Goal: Information Seeking & Learning: Learn about a topic

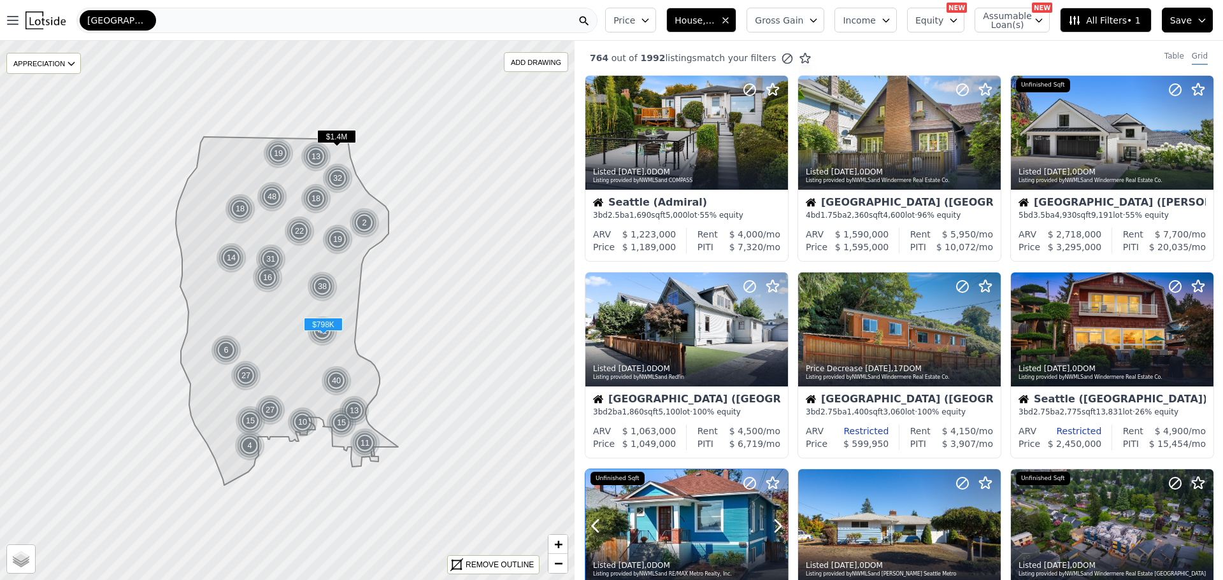
scroll to position [319, 0]
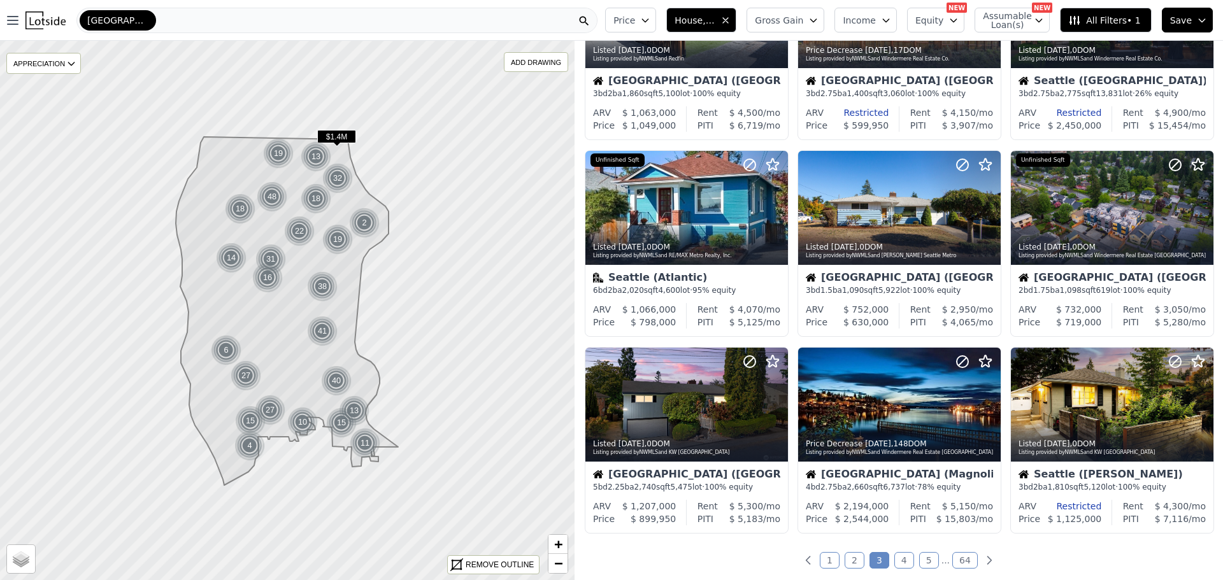
click at [827, 558] on link "1" at bounding box center [830, 560] width 20 height 17
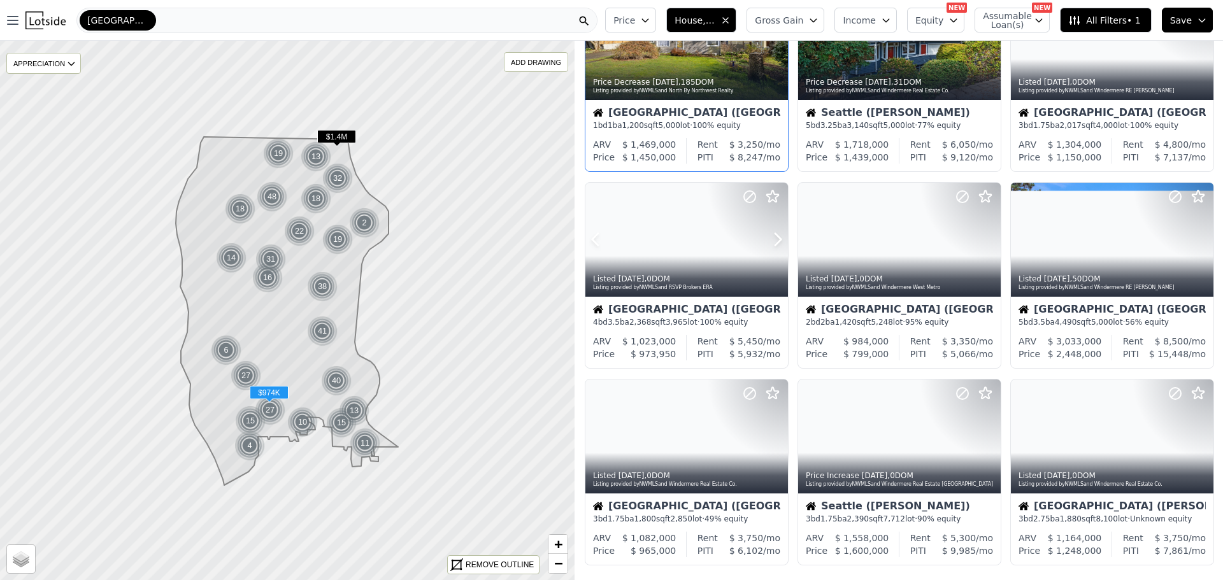
scroll to position [382, 0]
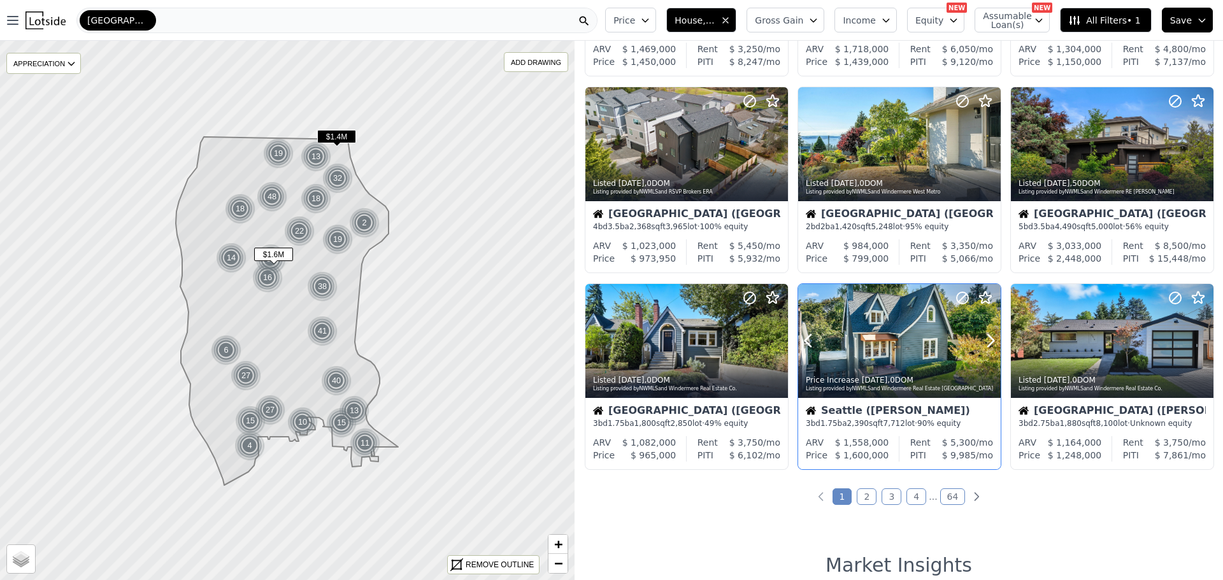
click at [881, 352] on div at bounding box center [899, 341] width 203 height 114
click at [862, 493] on link "2" at bounding box center [867, 497] width 20 height 17
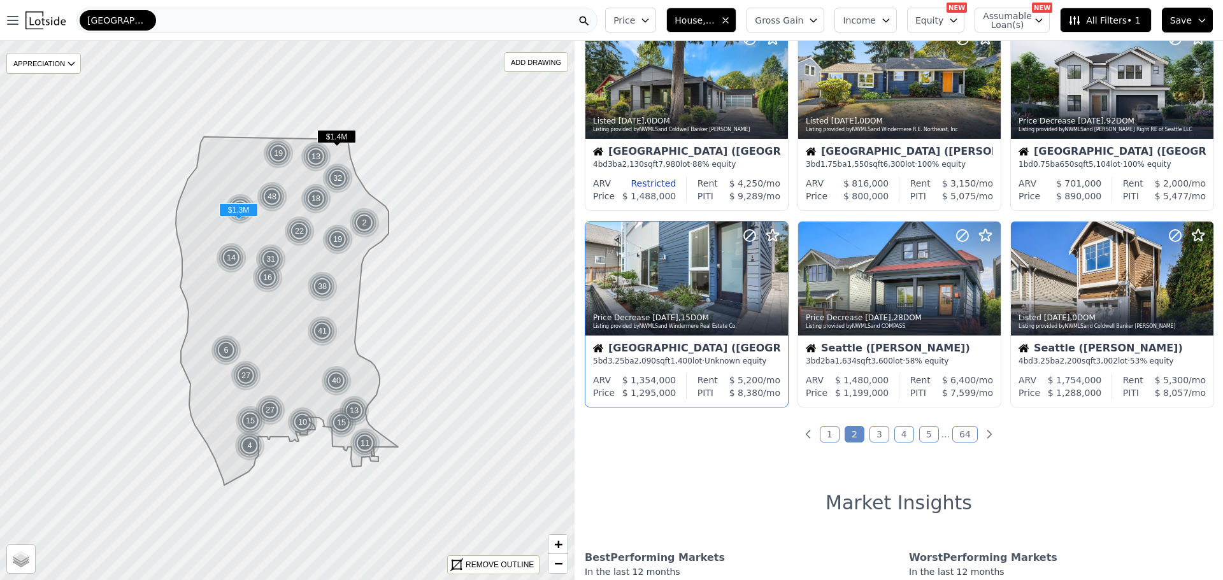
scroll to position [446, 0]
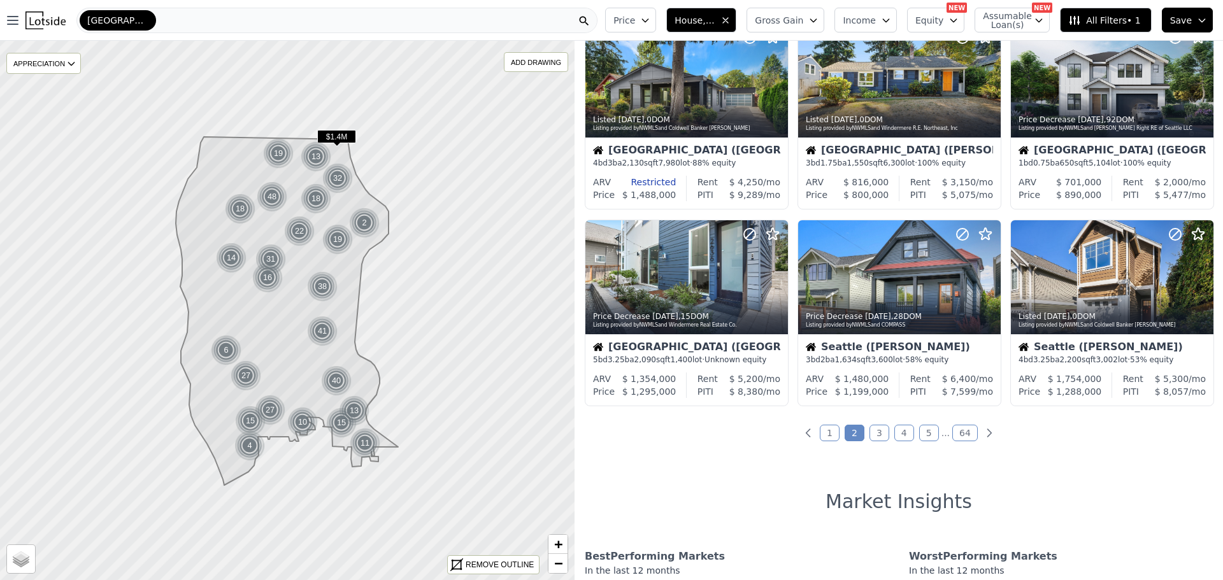
click at [878, 427] on link "3" at bounding box center [880, 433] width 20 height 17
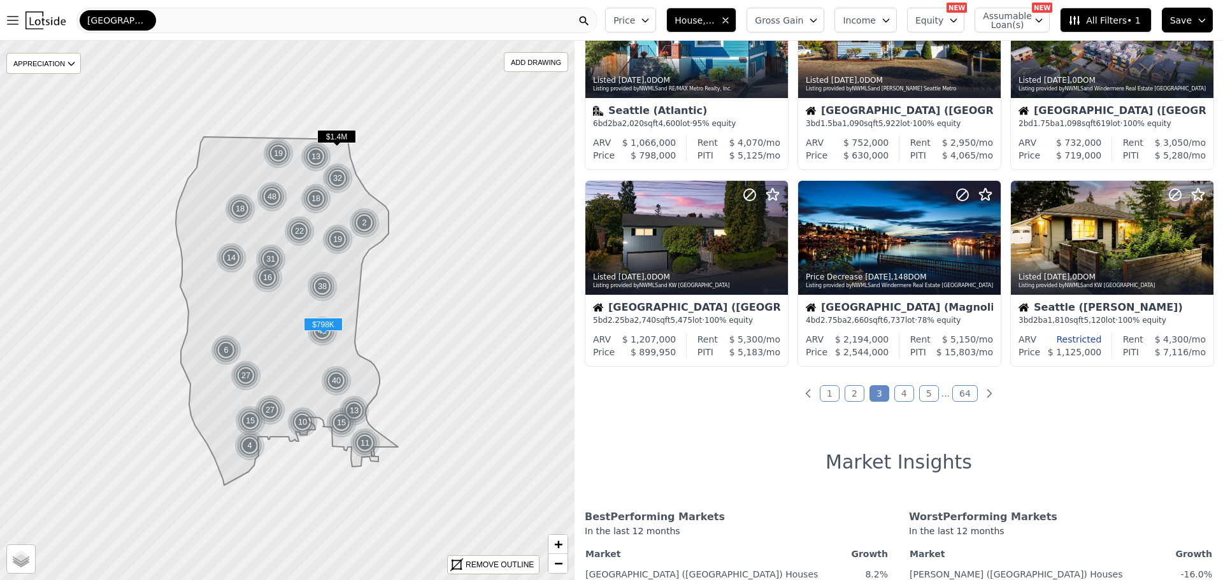
scroll to position [510, 0]
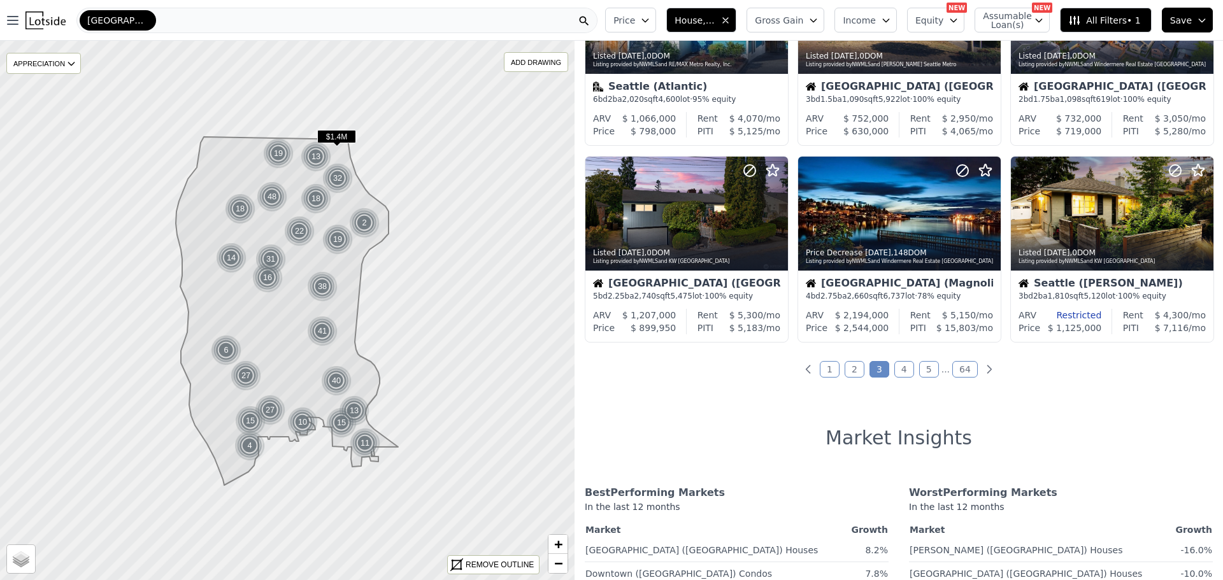
click at [895, 368] on link "4" at bounding box center [904, 369] width 20 height 17
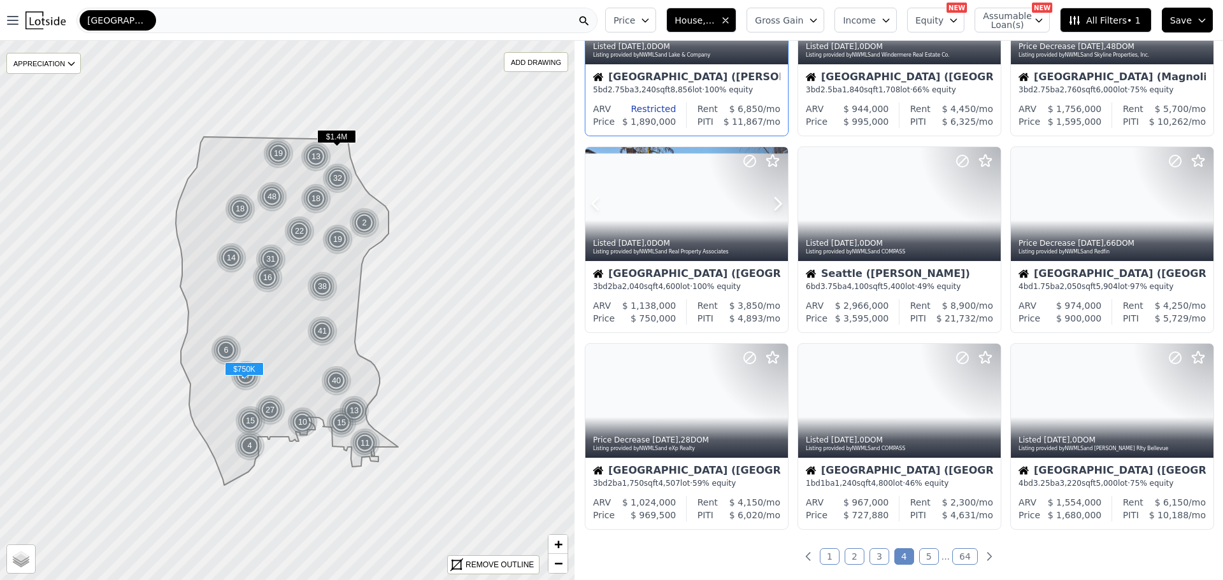
scroll to position [382, 0]
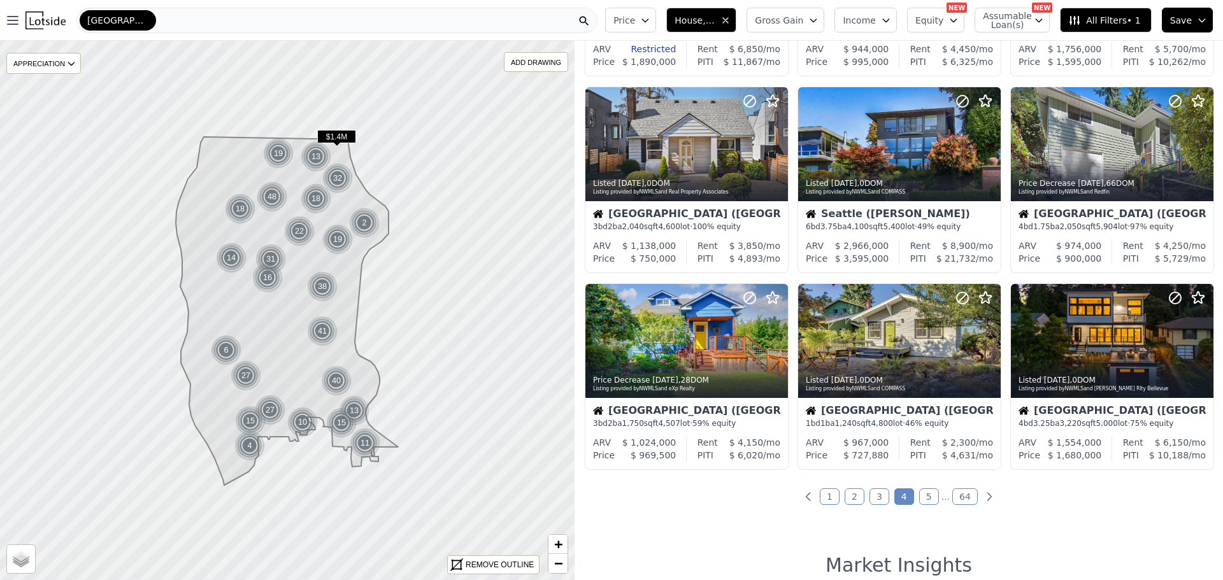
click at [924, 498] on link "5" at bounding box center [929, 497] width 20 height 17
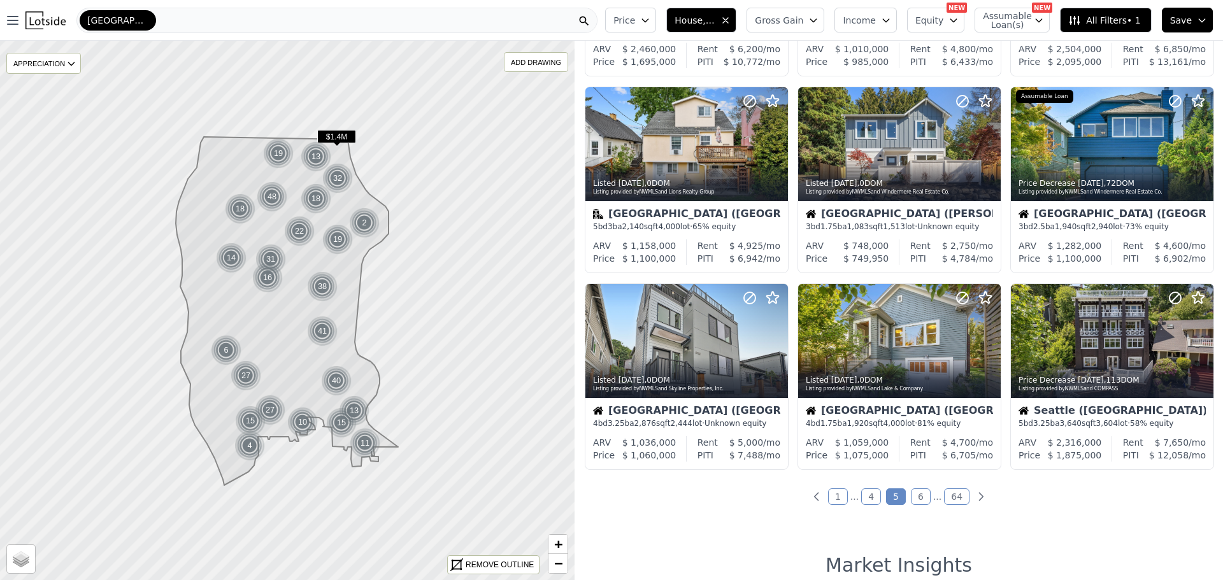
click at [915, 492] on link "6" at bounding box center [921, 497] width 20 height 17
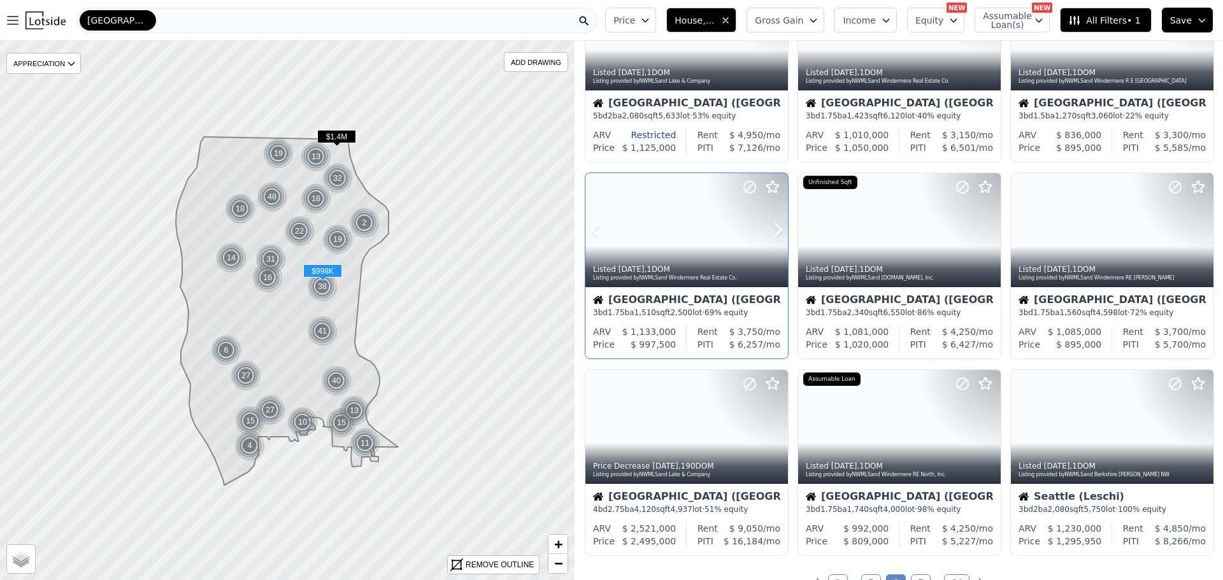
scroll to position [319, 0]
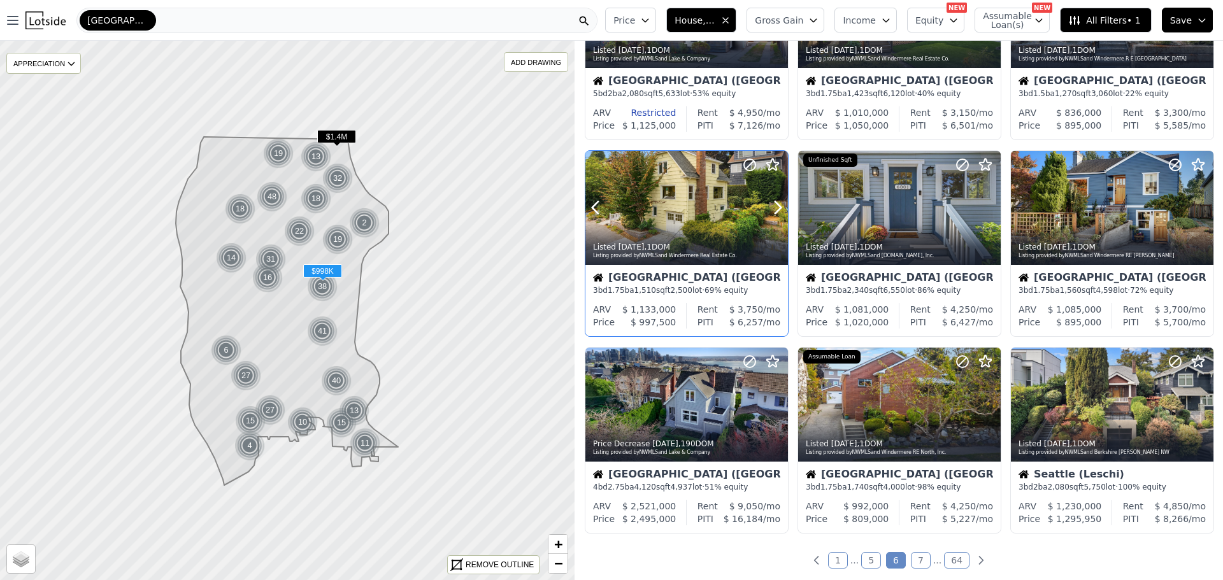
click at [670, 208] on div at bounding box center [686, 208] width 203 height 114
click at [159, 18] on div "Seattle" at bounding box center [336, 20] width 521 height 25
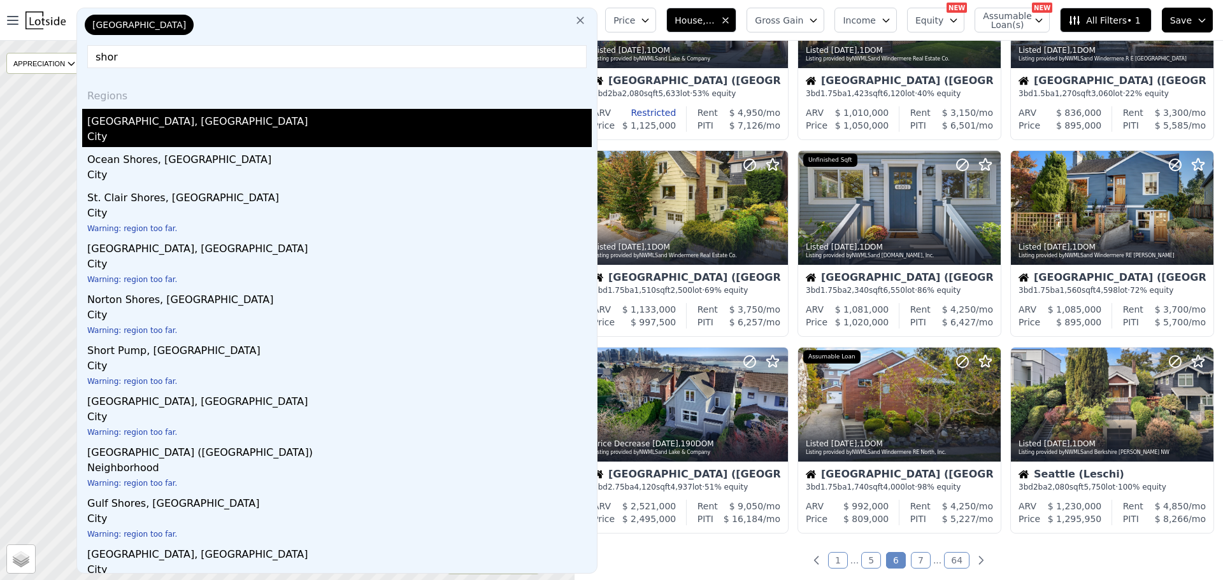
type input "shor"
click at [94, 121] on div "Shoreline, WA" at bounding box center [339, 119] width 505 height 20
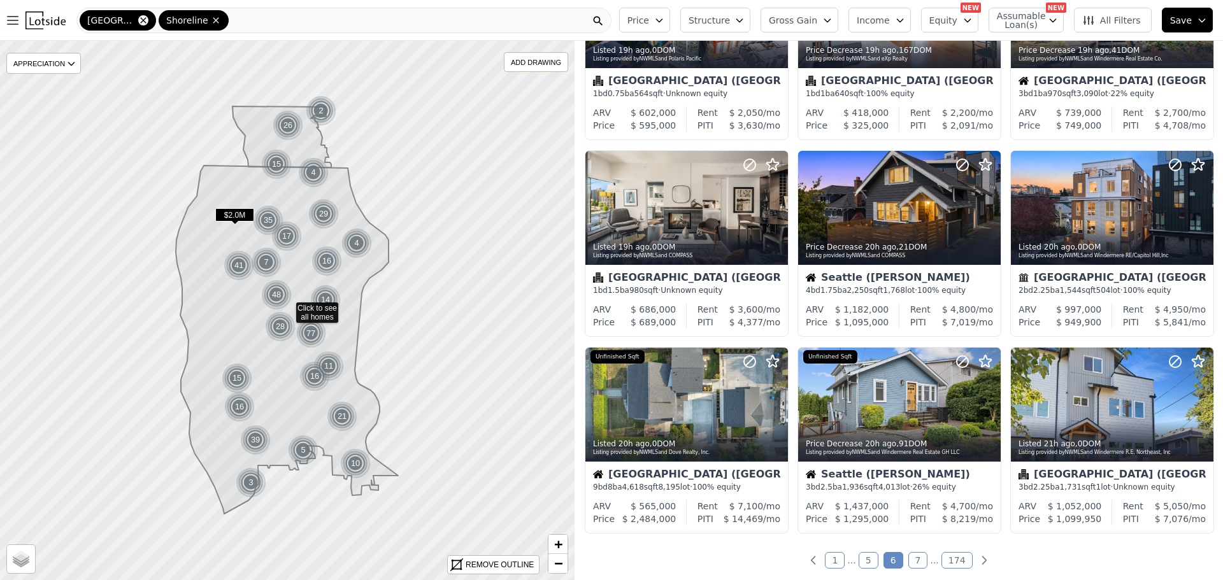
click at [138, 20] on icon at bounding box center [143, 20] width 10 height 10
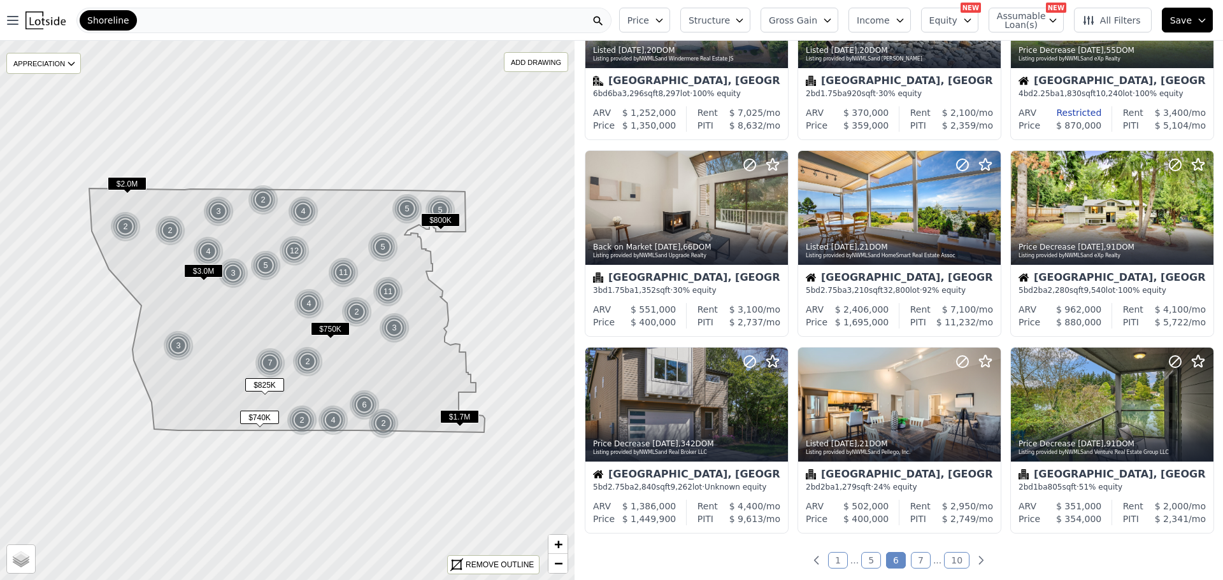
click at [664, 17] on icon "button" at bounding box center [659, 20] width 10 height 10
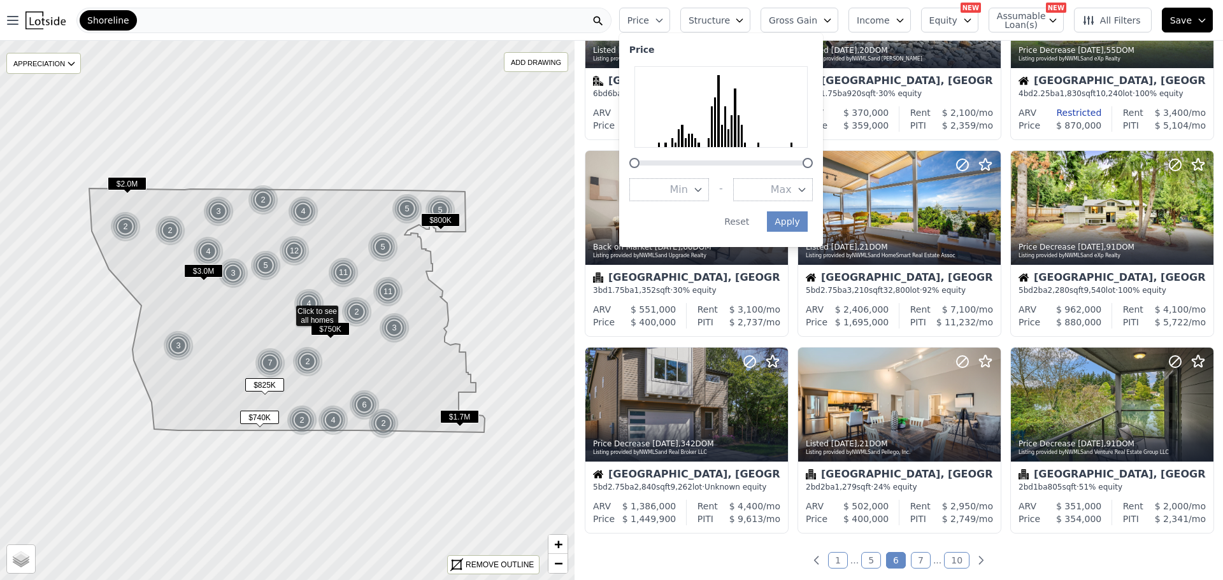
click at [807, 188] on icon "button" at bounding box center [802, 190] width 10 height 10
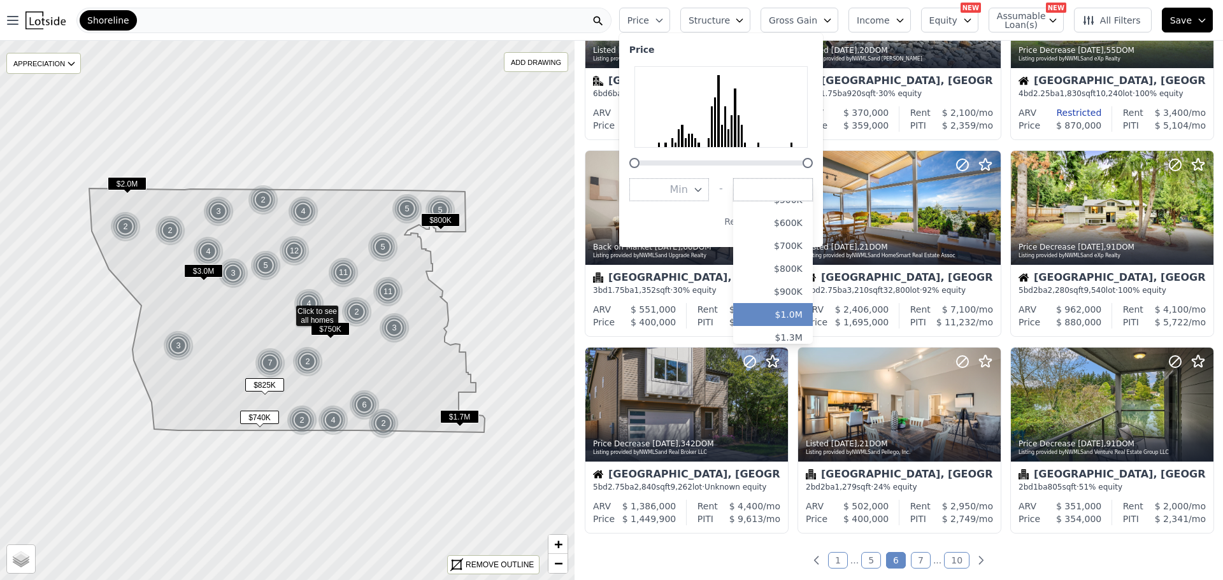
click at [806, 311] on button "$1.0M" at bounding box center [773, 314] width 80 height 23
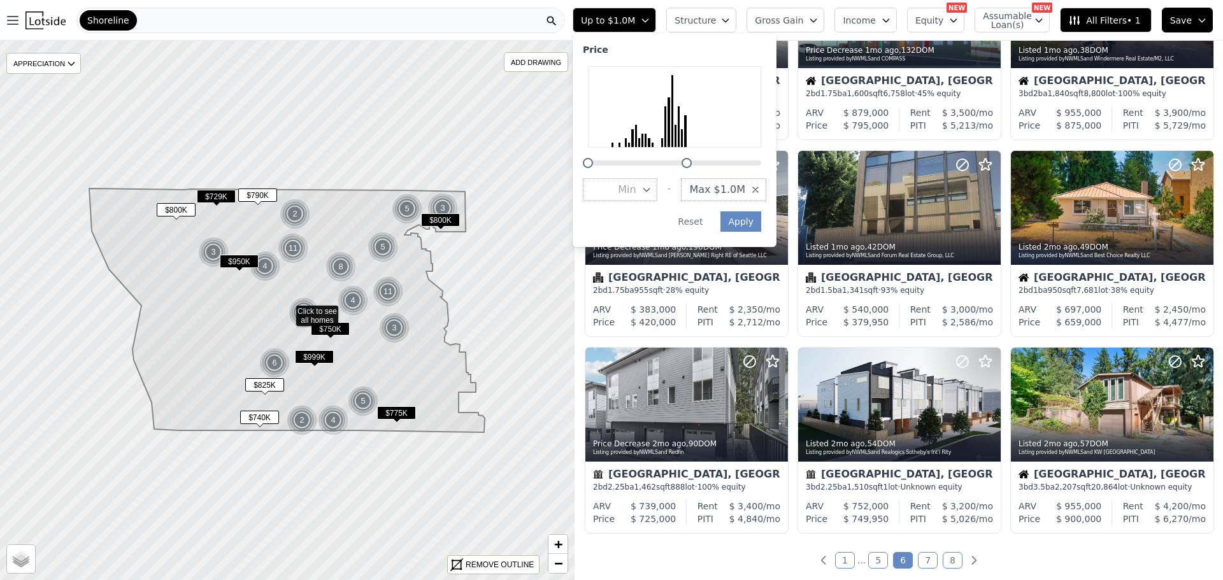
click at [736, 14] on button "Structure" at bounding box center [701, 20] width 70 height 25
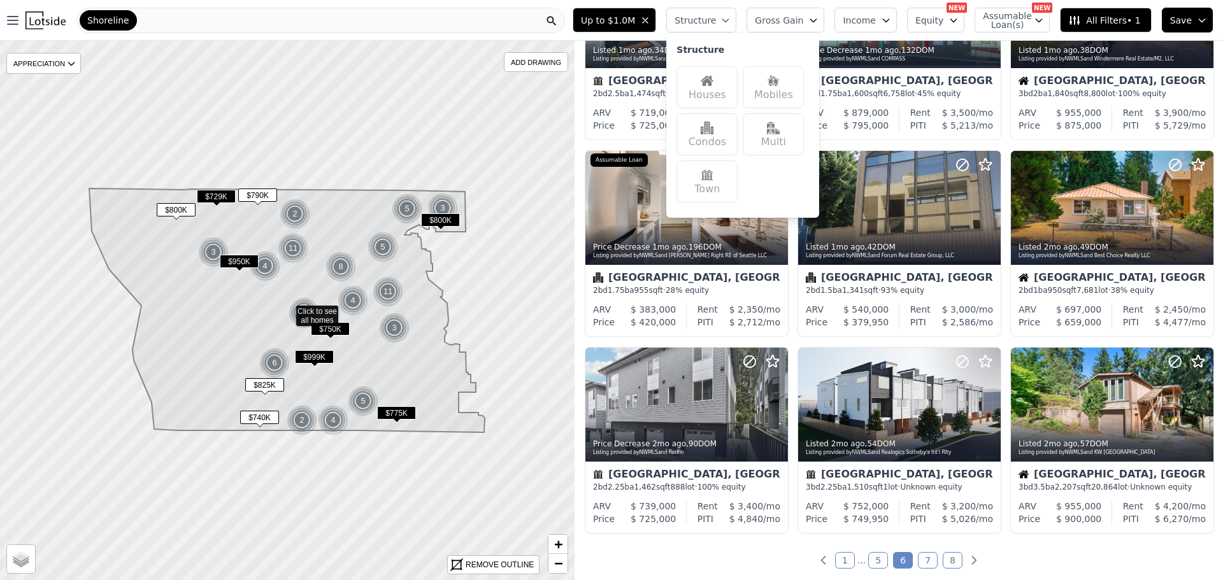
click at [713, 80] on img at bounding box center [707, 81] width 13 height 13
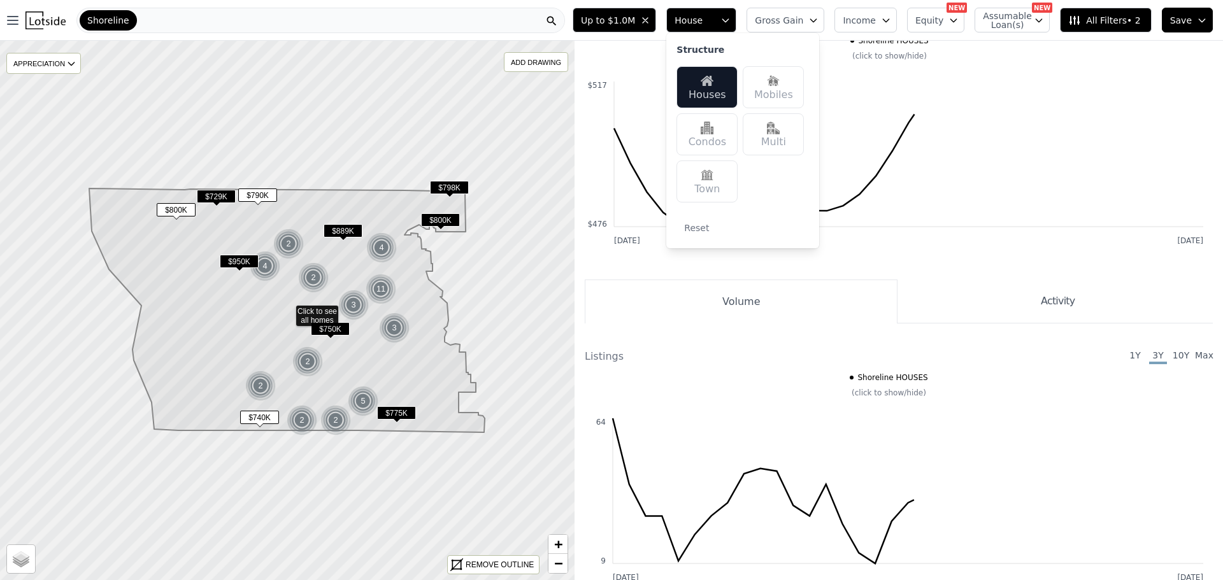
click at [780, 132] on img at bounding box center [773, 128] width 13 height 13
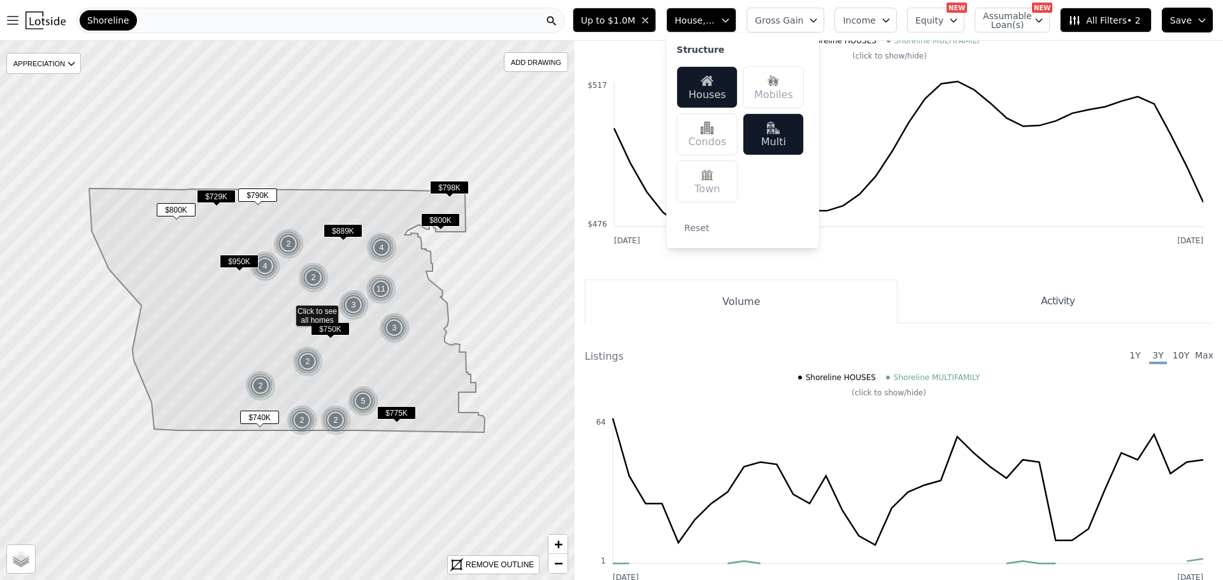
click at [540, 371] on icon at bounding box center [287, 310] width 693 height 651
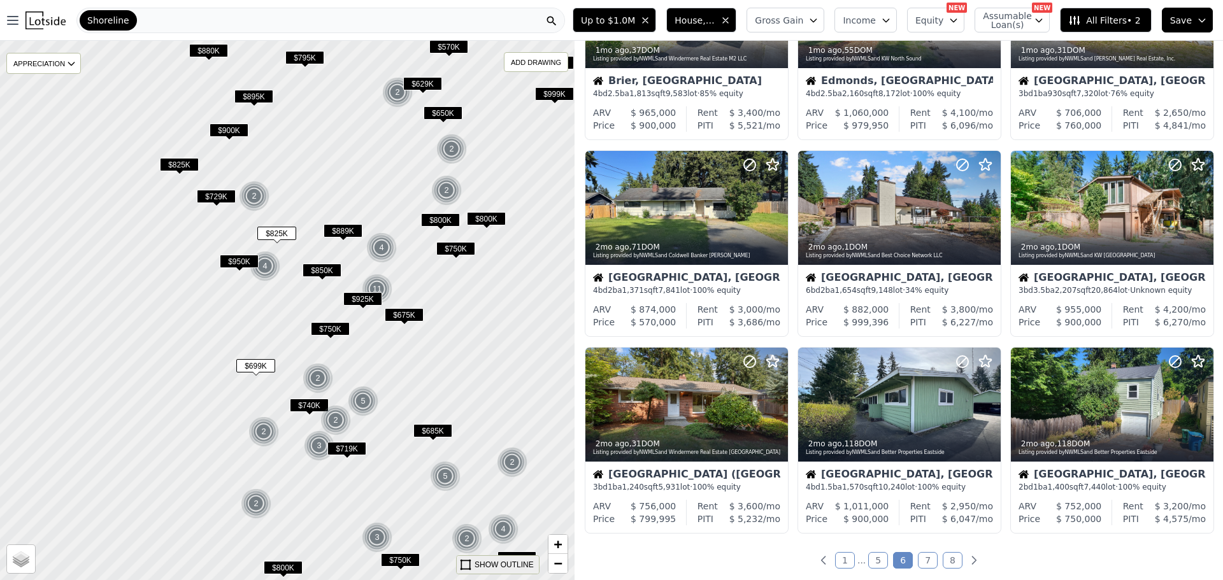
click at [499, 562] on div "SHOW OUTLINE" at bounding box center [504, 564] width 59 height 11
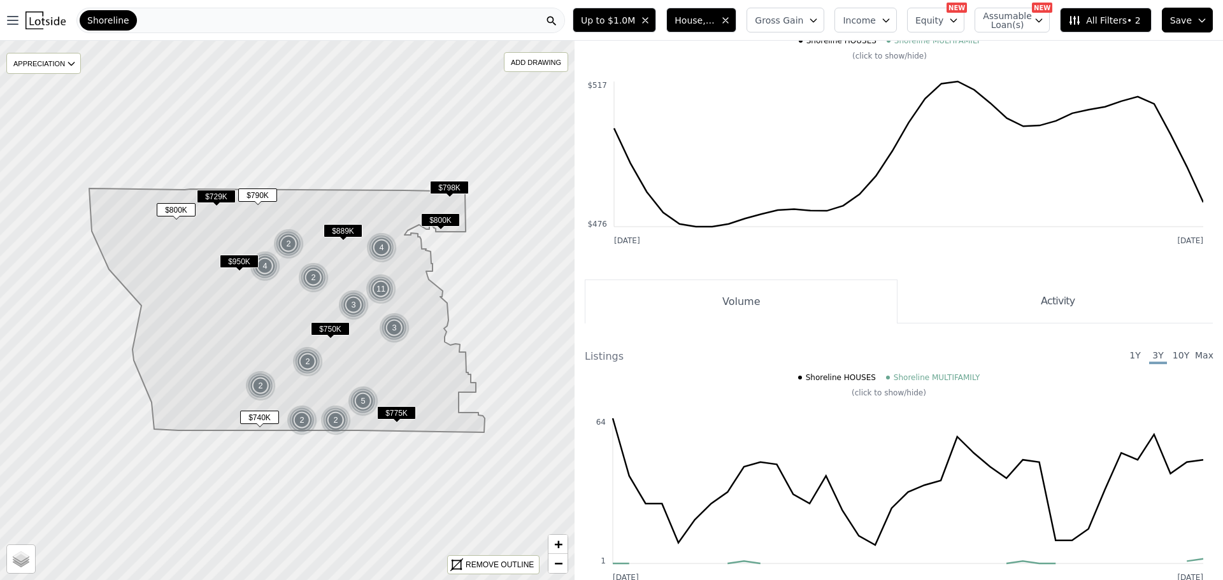
click at [171, 208] on span "$800K" at bounding box center [176, 209] width 39 height 13
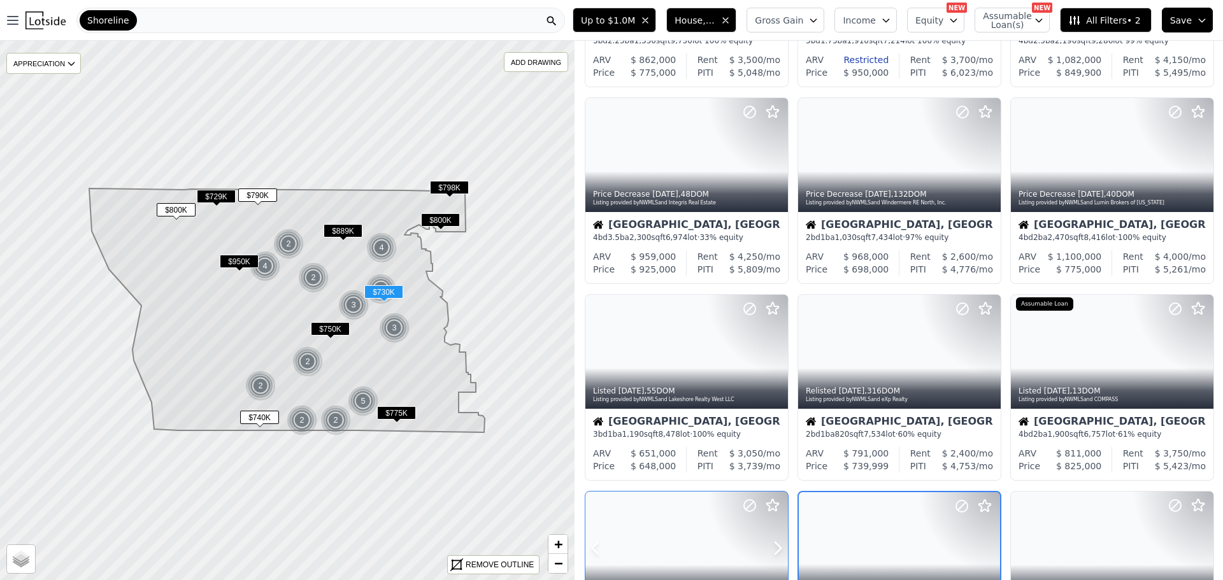
scroll to position [173, 0]
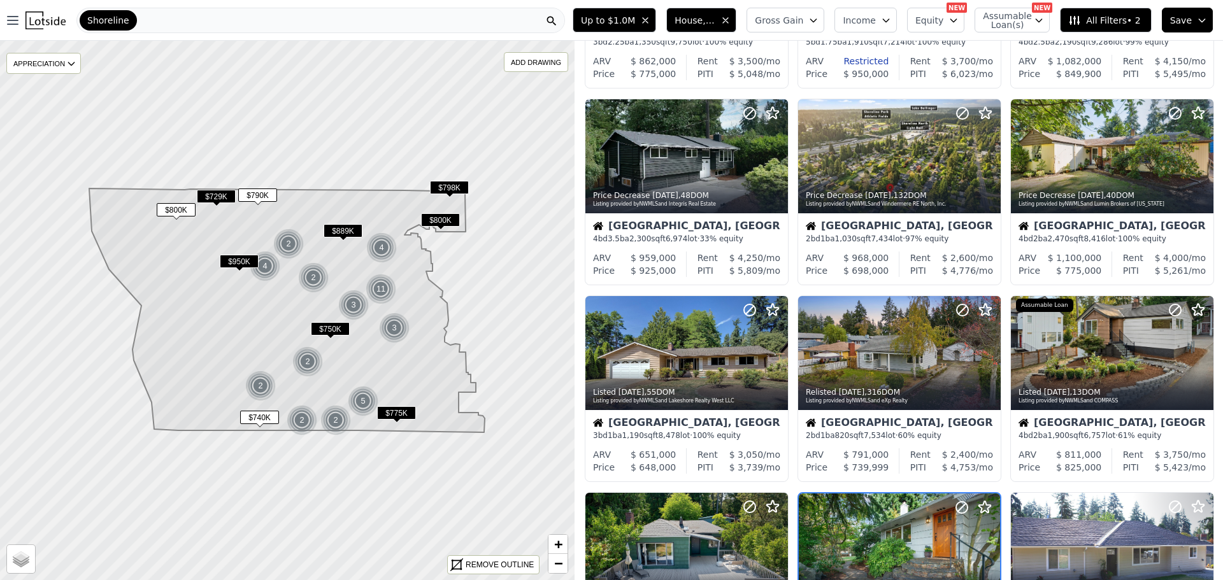
click at [242, 260] on span "$950K" at bounding box center [239, 261] width 39 height 13
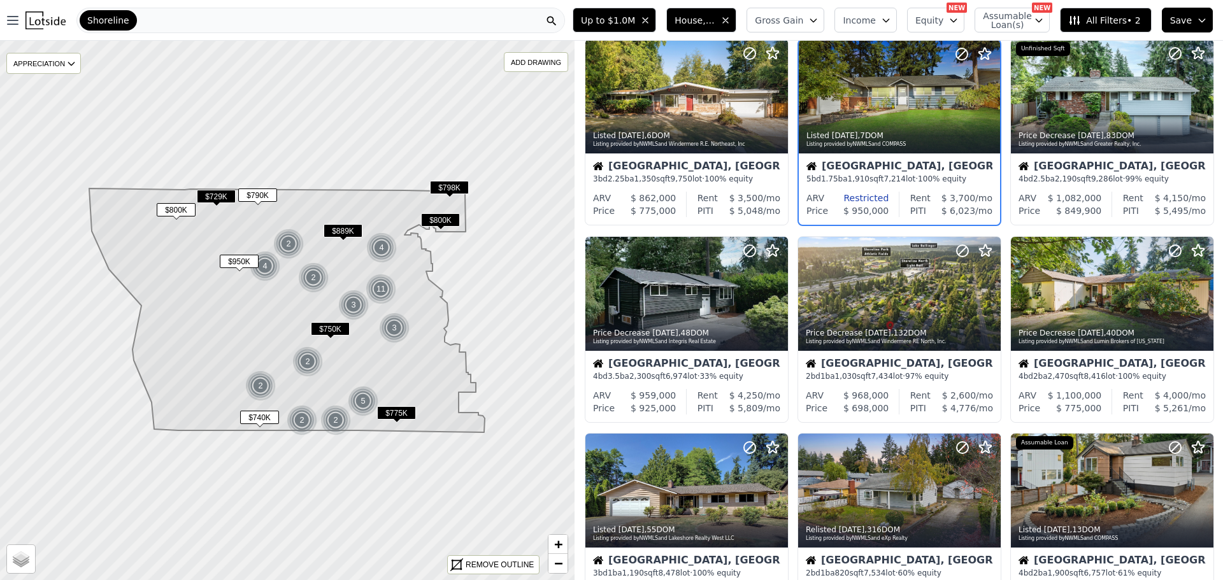
scroll to position [0, 0]
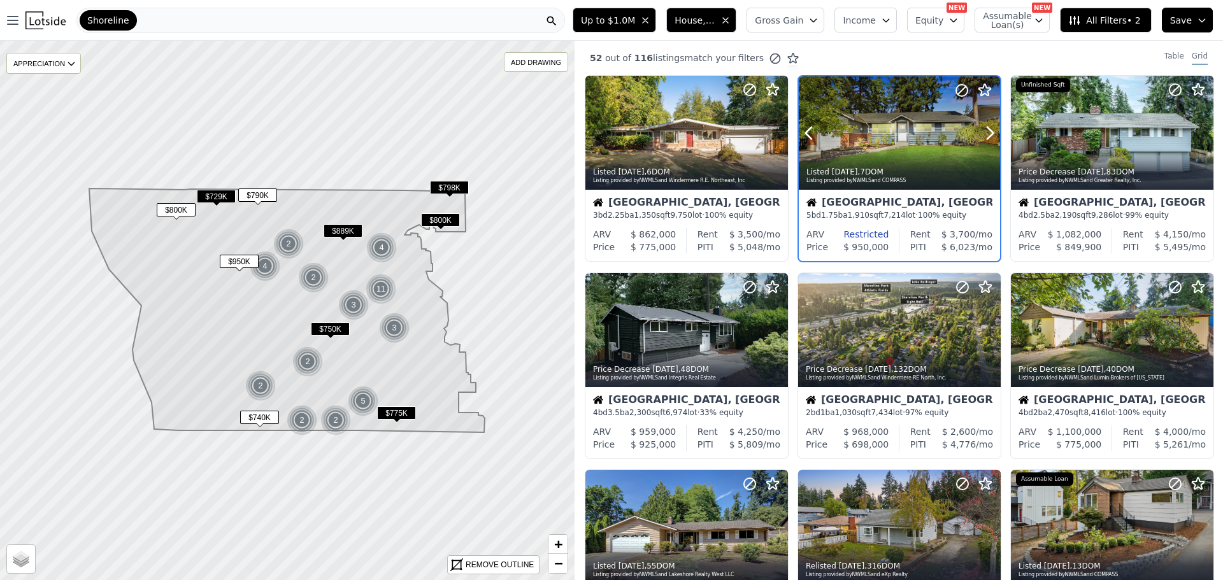
click at [919, 153] on div at bounding box center [899, 160] width 201 height 23
click at [258, 194] on span "$790K" at bounding box center [257, 195] width 39 height 13
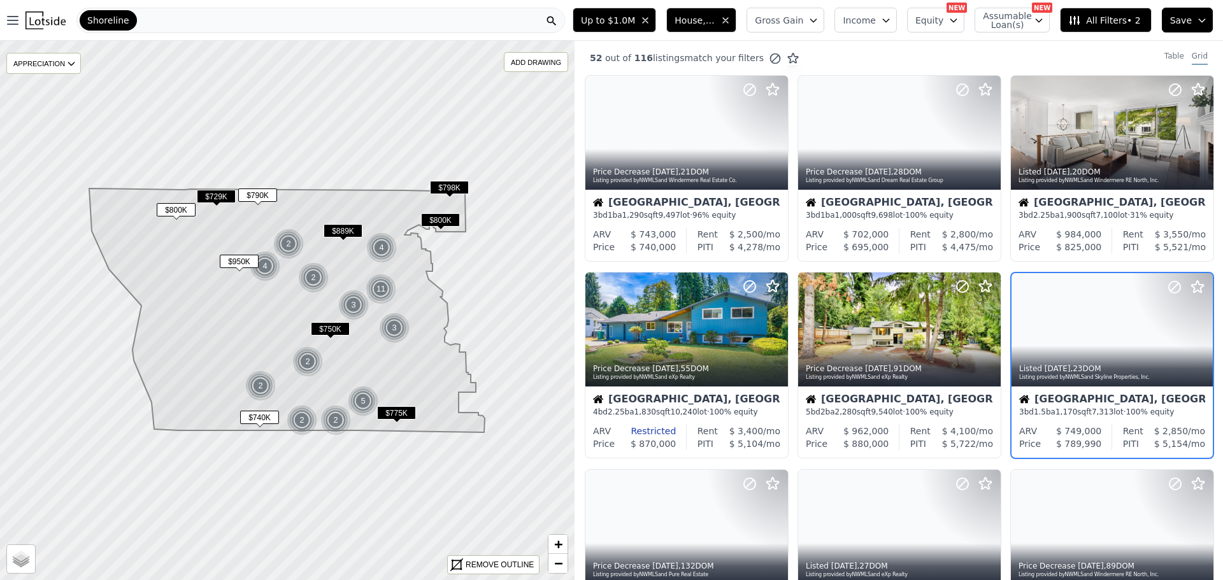
scroll to position [34, 0]
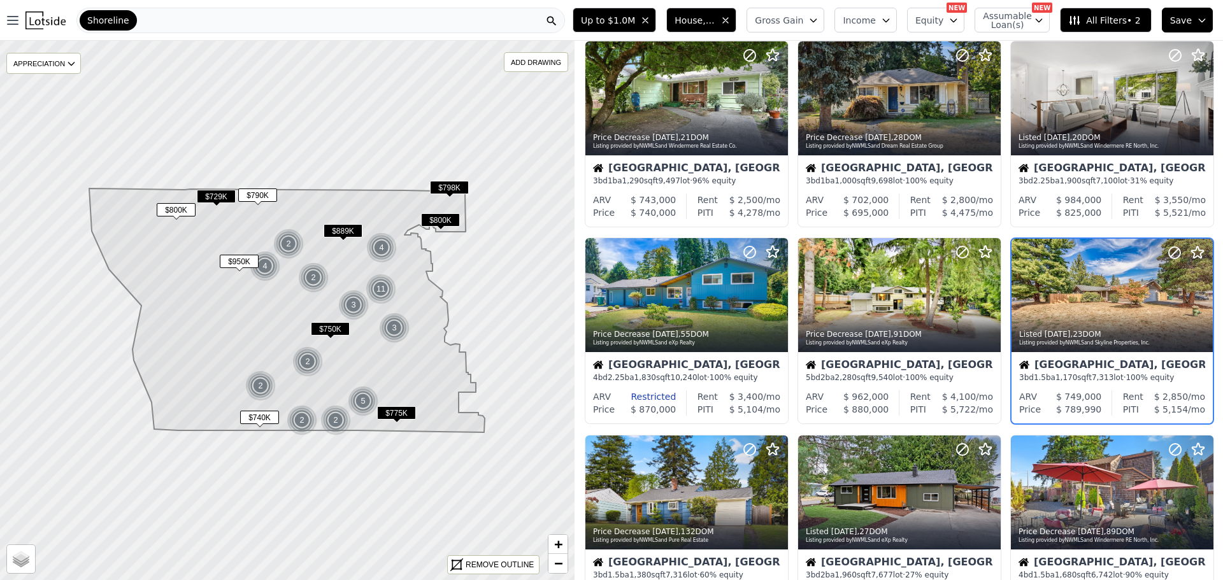
click at [214, 196] on span "$729K" at bounding box center [216, 196] width 39 height 13
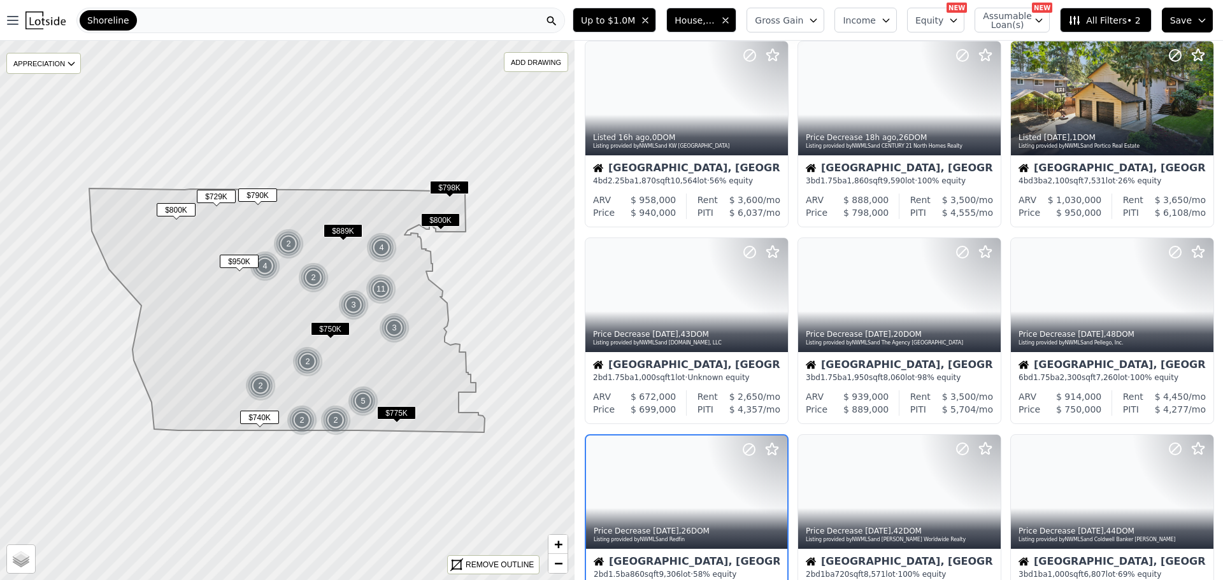
scroll to position [231, 0]
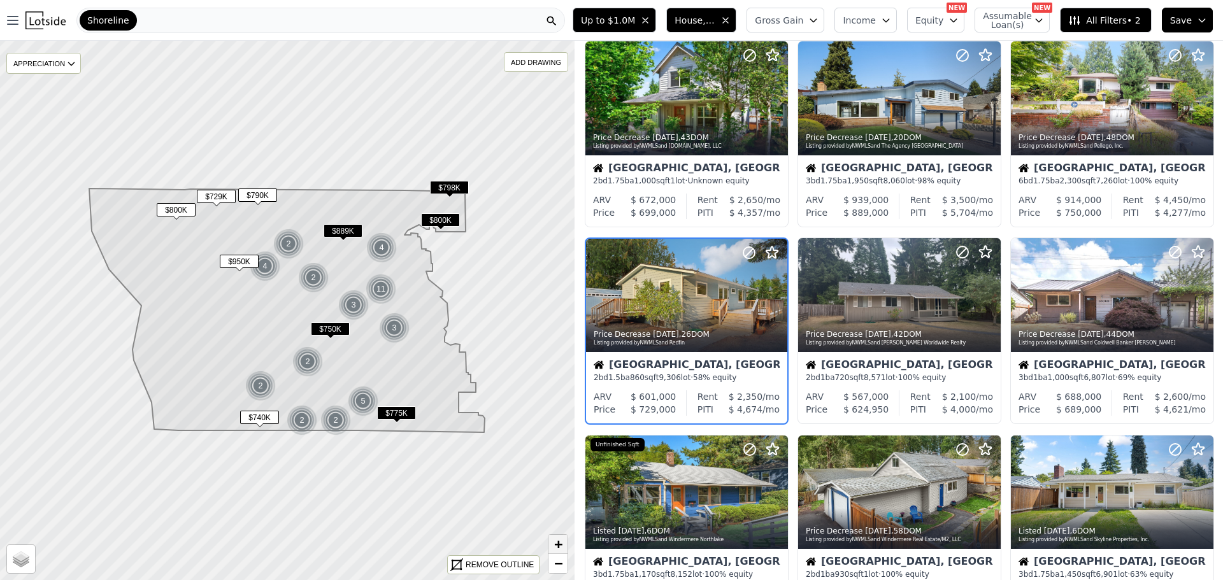
click at [559, 543] on span "+" at bounding box center [558, 544] width 8 height 16
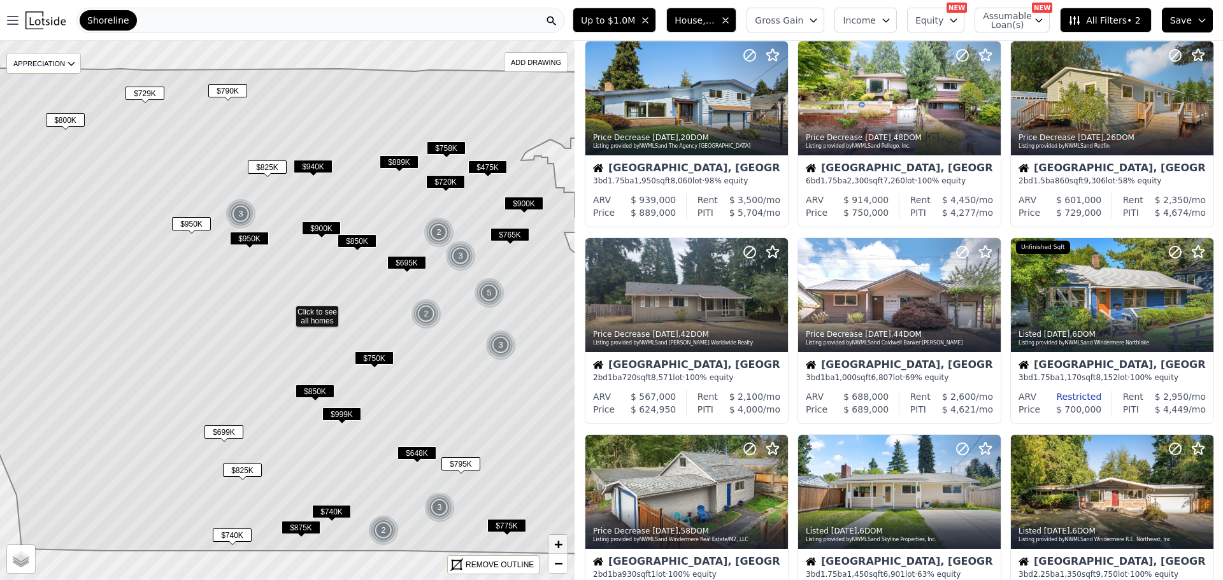
scroll to position [34, 0]
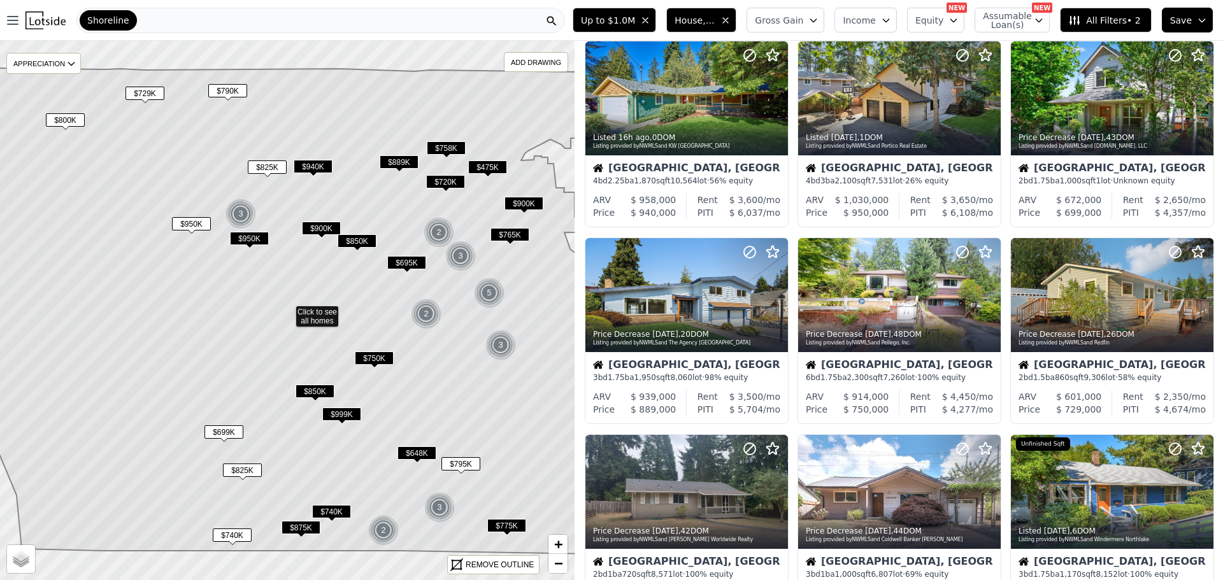
click at [234, 470] on span "$825K" at bounding box center [242, 470] width 39 height 13
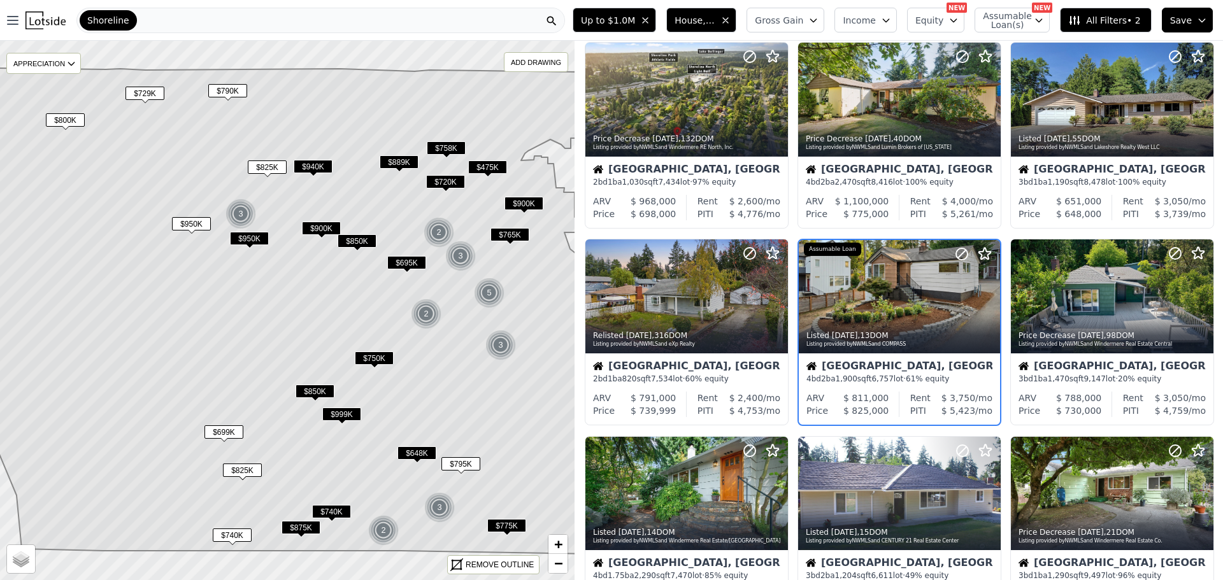
scroll to position [231, 0]
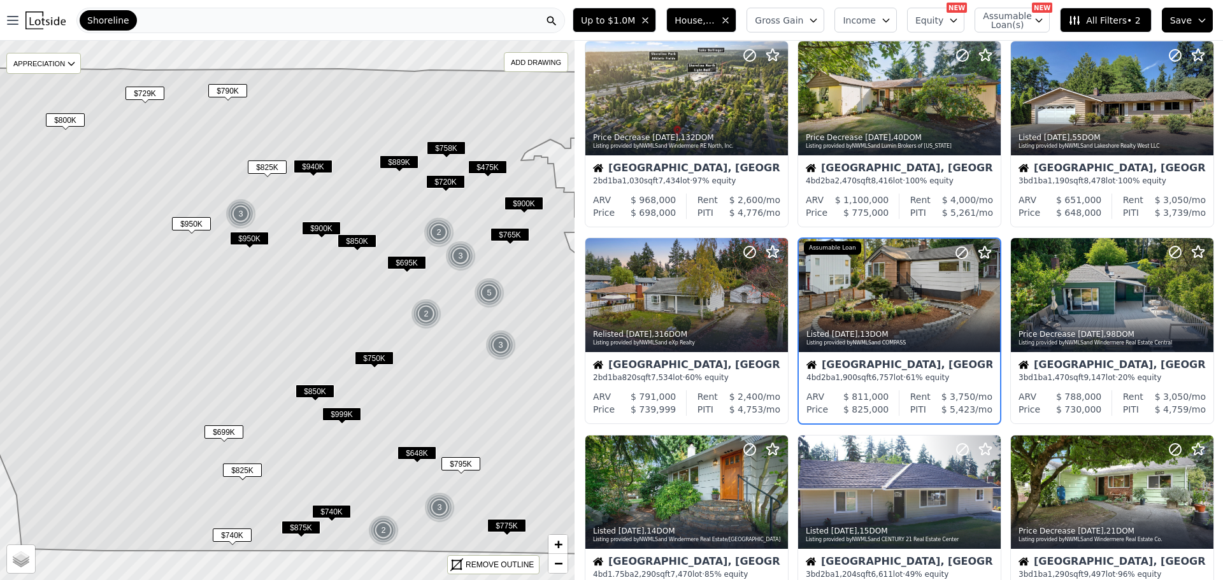
click at [220, 431] on span "$699K" at bounding box center [223, 432] width 39 height 13
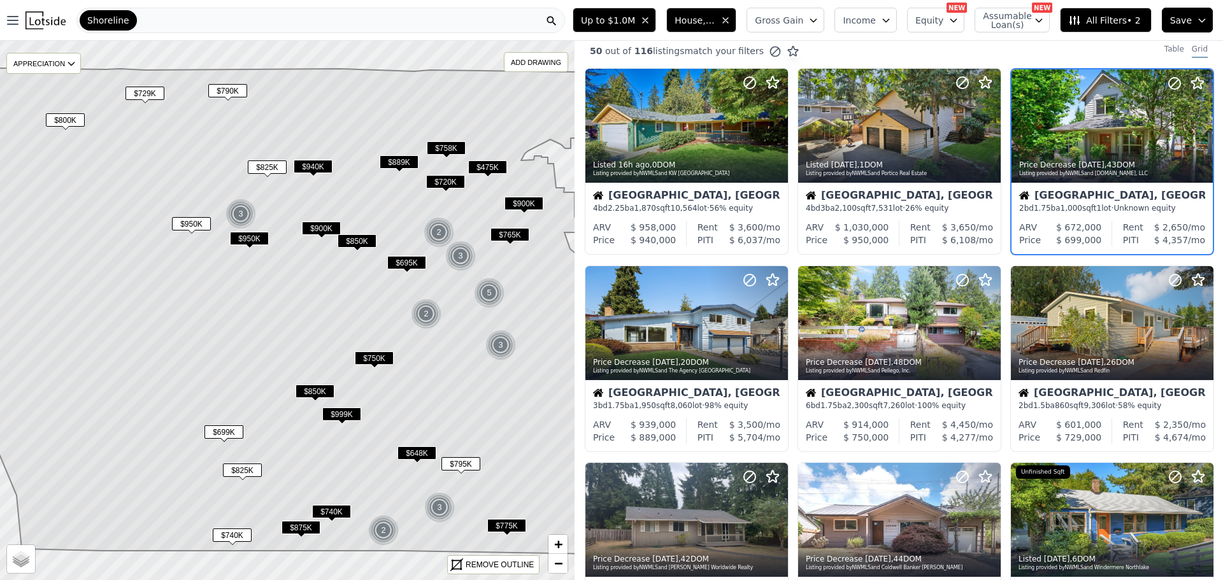
scroll to position [0, 0]
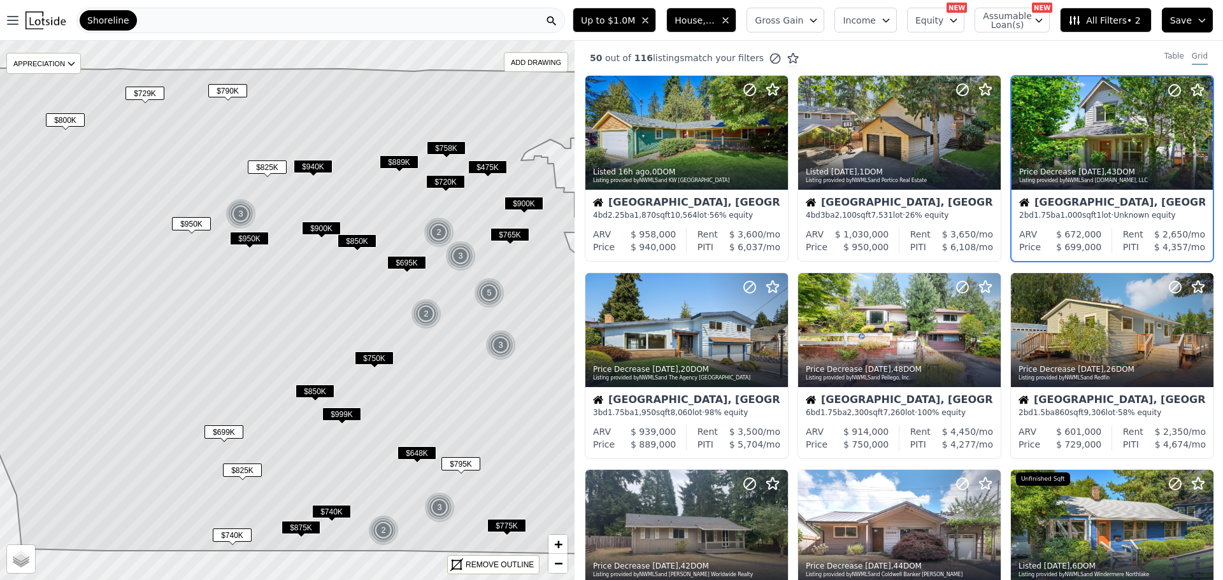
click at [247, 236] on span "$950K" at bounding box center [249, 238] width 39 height 13
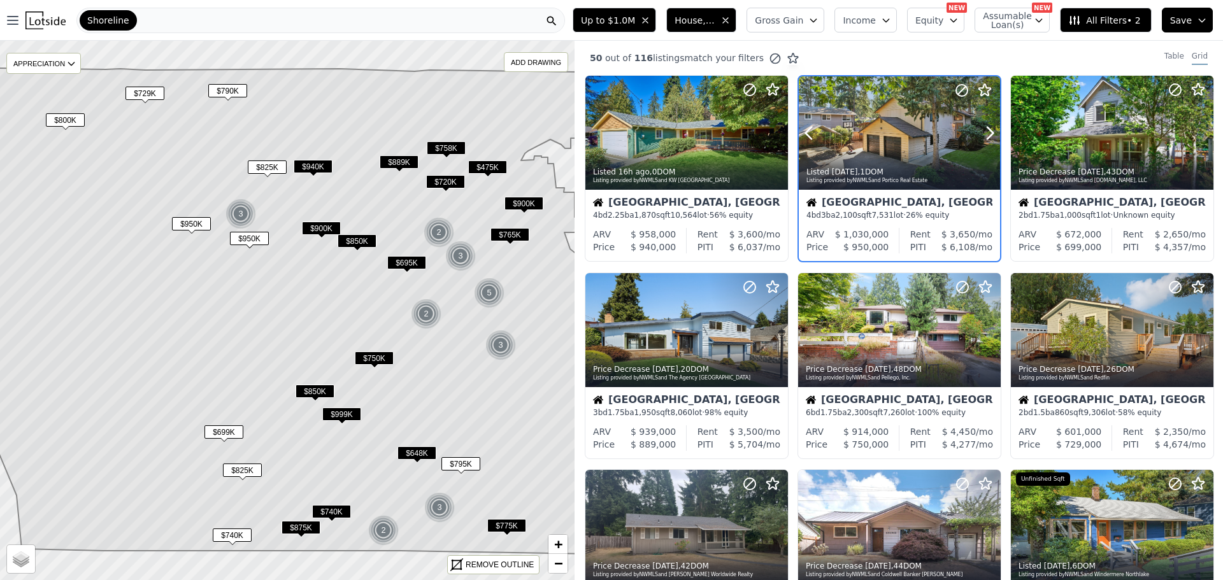
click at [871, 154] on div at bounding box center [899, 160] width 201 height 23
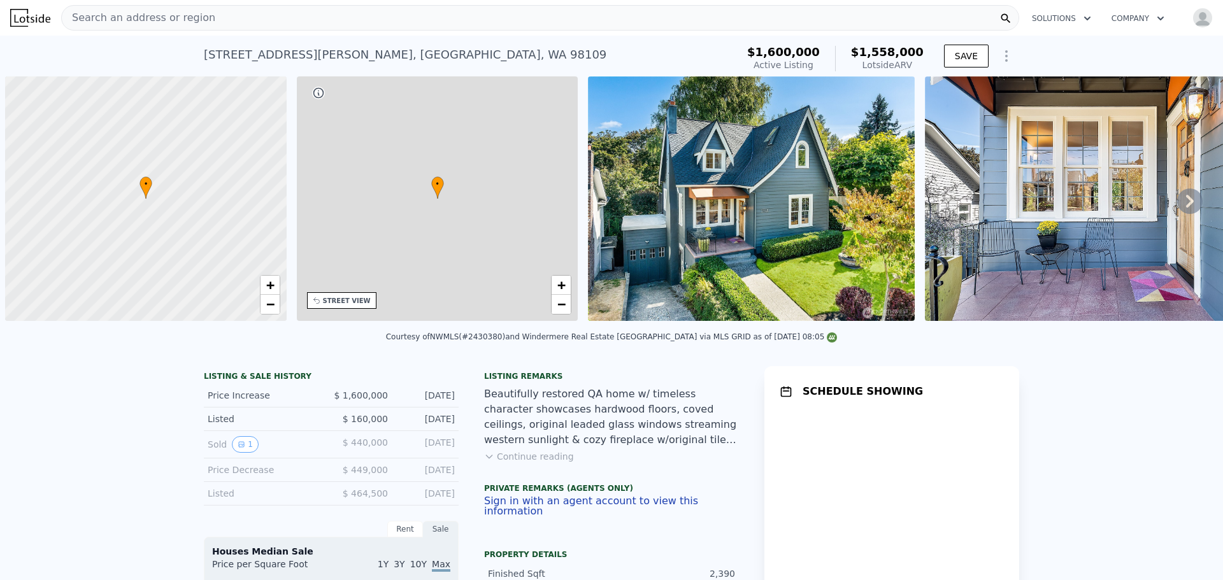
scroll to position [0, 5]
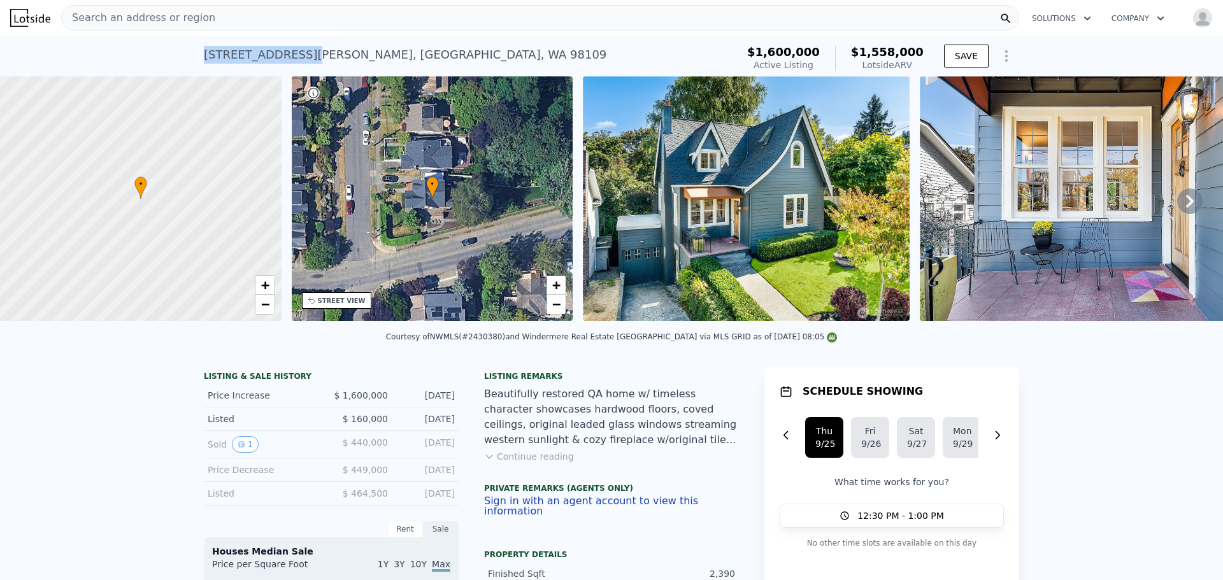
drag, startPoint x: 201, startPoint y: 55, endPoint x: 298, endPoint y: 57, distance: 97.5
click at [298, 57] on div "2520 Warren Ave N , Seattle , WA 98109" at bounding box center [405, 55] width 403 height 18
copy div "2520 Warren Ave N"
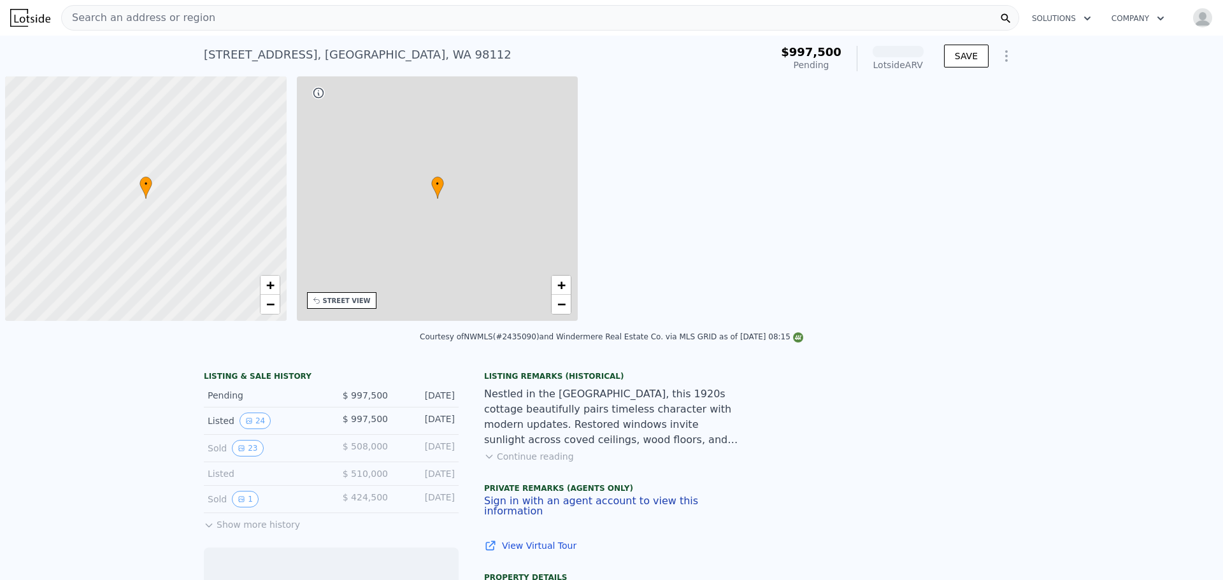
scroll to position [0, 5]
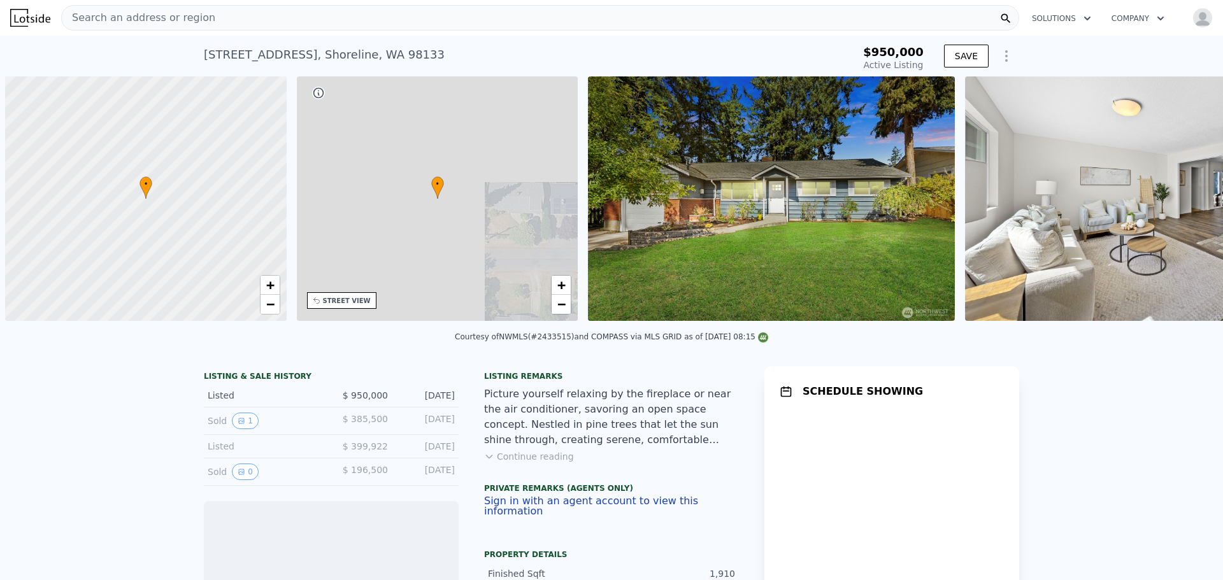
scroll to position [0, 5]
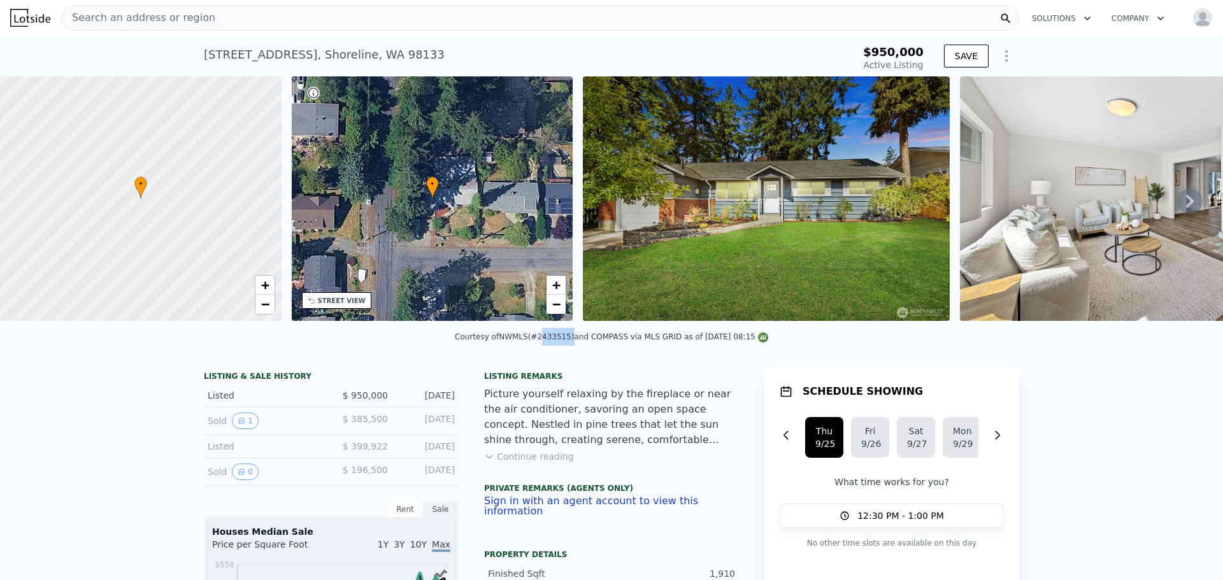
drag, startPoint x: 538, startPoint y: 345, endPoint x: 565, endPoint y: 348, distance: 26.9
click at [565, 341] on div "Courtesy of NWMLS (#2433515) and COMPASS via MLS GRID as of 09/25/2025 08:15" at bounding box center [611, 337] width 313 height 9
copy div "2433515"
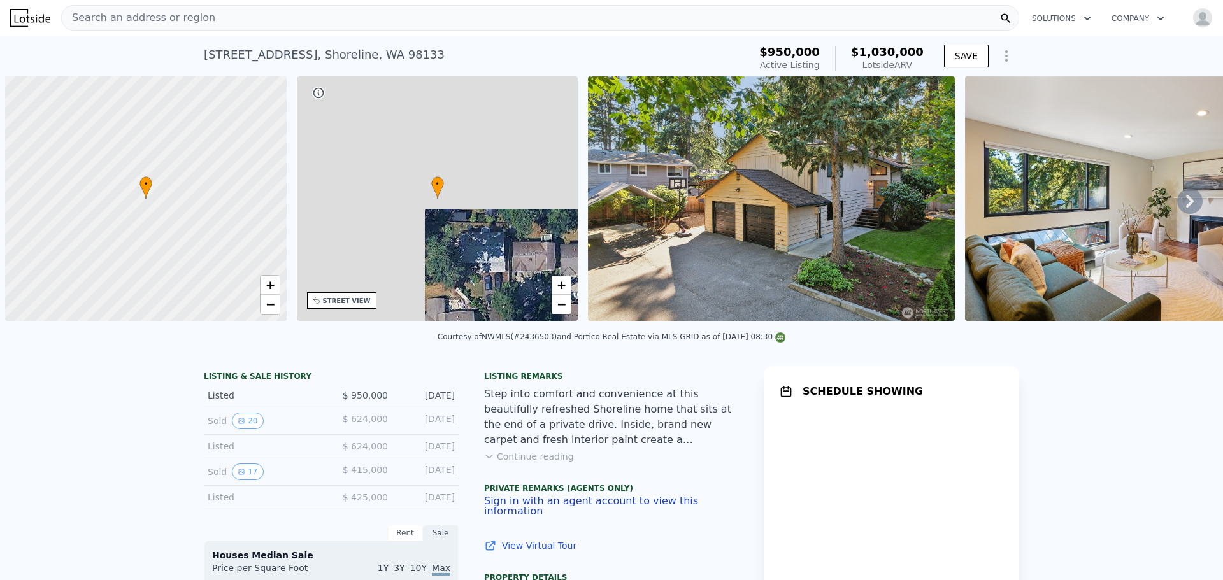
scroll to position [0, 5]
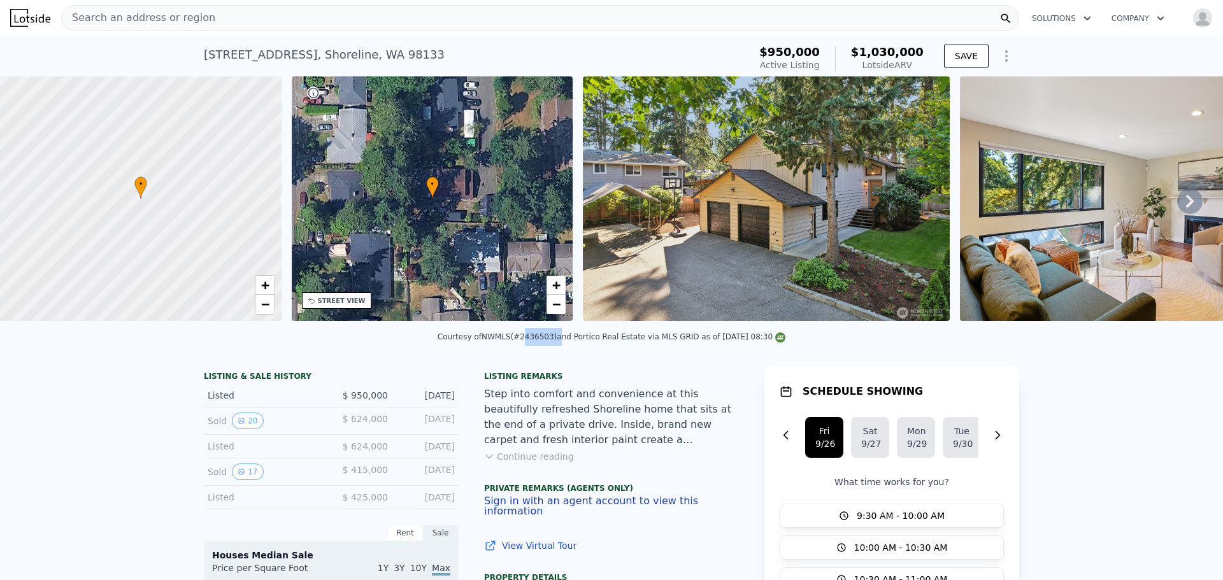
drag, startPoint x: 526, startPoint y: 347, endPoint x: 555, endPoint y: 345, distance: 30.0
click at [555, 341] on div "Courtesy of NWMLS (#2436503) and Portico Real Estate via MLS GRID as of [DATE] …" at bounding box center [612, 337] width 348 height 9
copy div "2436503)"
